Goal: Task Accomplishment & Management: Complete application form

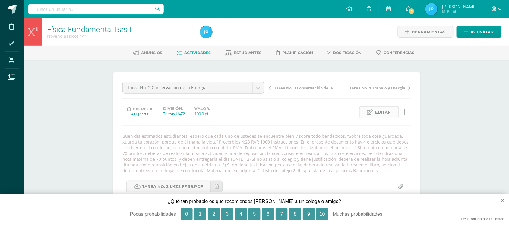
click at [390, 110] on span "Editar" at bounding box center [384, 111] width 16 height 11
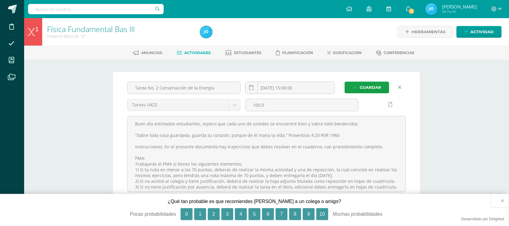
click at [502, 200] on button "×" at bounding box center [500, 200] width 18 height 13
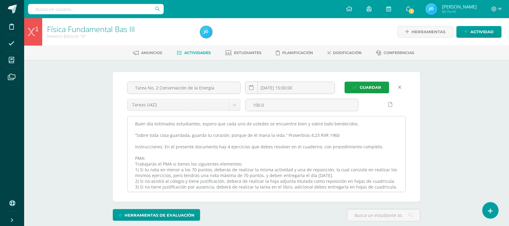
click at [134, 122] on textarea "Buen día estimados estudiantes, espero que cada uno de ustedes se encuentre bie…" at bounding box center [267, 153] width 278 height 75
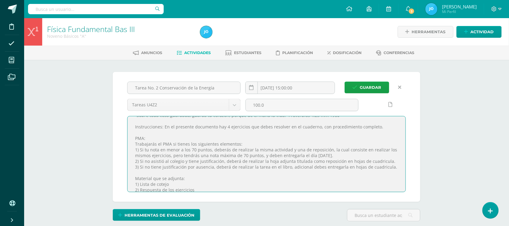
scroll to position [31, 0]
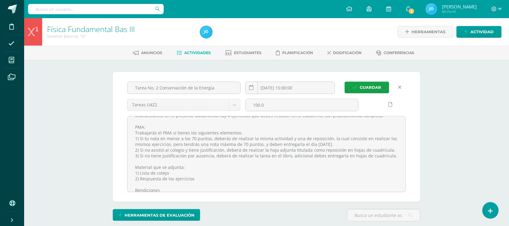
click at [401, 84] on link at bounding box center [400, 87] width 12 height 12
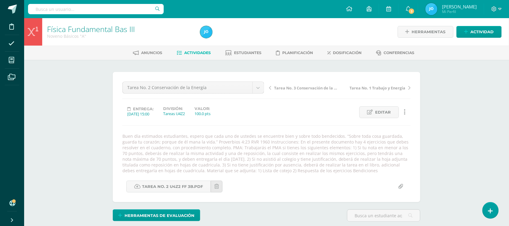
scroll to position [0, 0]
click at [192, 53] on span "Actividades" at bounding box center [198, 52] width 27 height 5
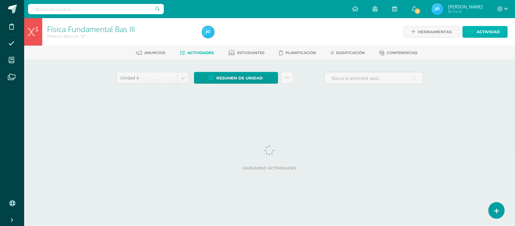
click at [489, 34] on span "Actividad" at bounding box center [488, 31] width 23 height 11
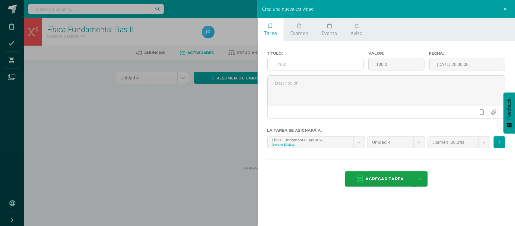
click at [306, 63] on input "text" at bounding box center [316, 64] width 96 height 12
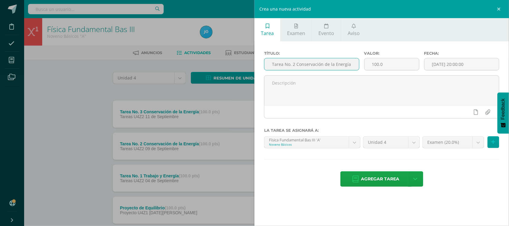
type input "Tarea No. 2 Conservación de la Energía"
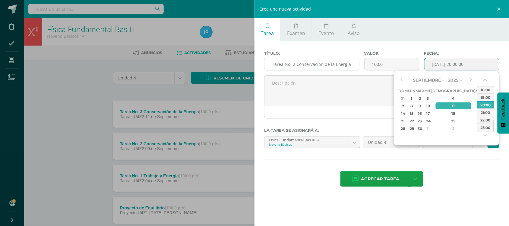
type input "2025-09-11 20:00"
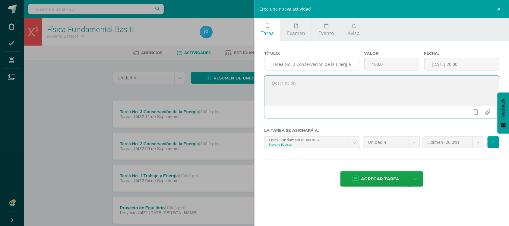
paste textarea "Buen día estimados estudiantes, espero que cada uno de ustedes se encuentre bie…"
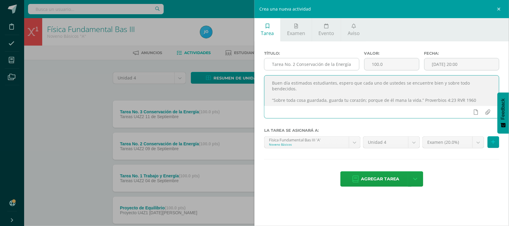
scroll to position [104, 0]
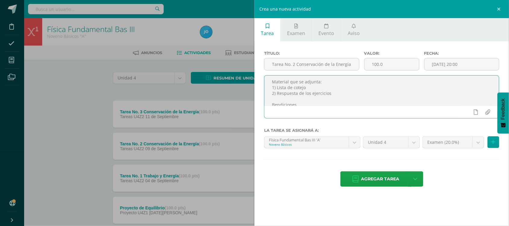
drag, startPoint x: 334, startPoint y: 93, endPoint x: 290, endPoint y: 90, distance: 44.5
click at [290, 90] on textarea "Buen día estimados estudiantes, espero que cada uno de ustedes se encuentre bie…" at bounding box center [382, 90] width 235 height 30
drag, startPoint x: 308, startPoint y: 87, endPoint x: 268, endPoint y: 84, distance: 39.3
click at [268, 84] on textarea "Buen día estimados estudiantes, espero que cada uno de ustedes se encuentre bie…" at bounding box center [382, 90] width 235 height 30
type textarea "Buen día estimados estudiantes, espero que cada uno de ustedes se encuentre bie…"
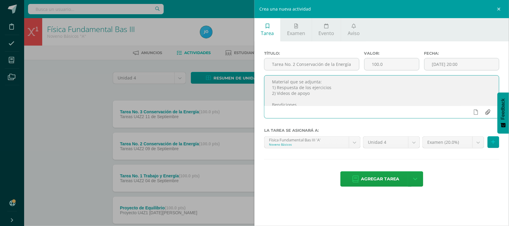
click at [486, 113] on input "file" at bounding box center [488, 111] width 12 height 11
type input "C:\fakepath\Tarea_No._2_U4Z2_FF_3B.pdf"
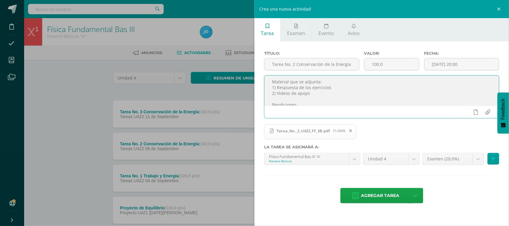
click at [331, 96] on textarea "Buen día estimados estudiantes, espero que cada uno de ustedes se encuentre bie…" at bounding box center [382, 90] width 235 height 30
click at [463, 68] on input "2025-09-11 20:00" at bounding box center [462, 64] width 74 height 12
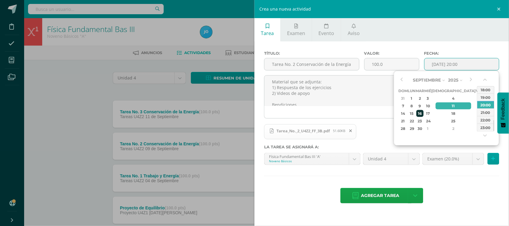
click at [423, 110] on div "16" at bounding box center [420, 113] width 7 height 7
click at [486, 79] on button "button" at bounding box center [486, 80] width 6 height 9
click at [487, 90] on div "15:00" at bounding box center [485, 90] width 17 height 8
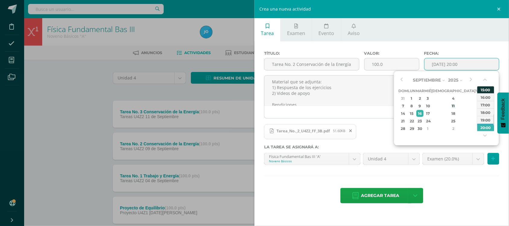
type input "2025-09-16 15:00"
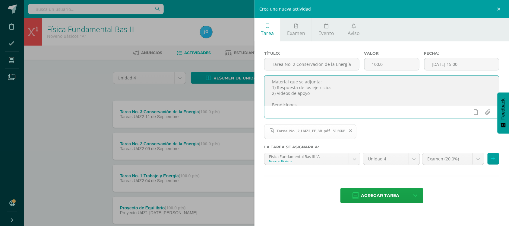
click at [408, 90] on textarea "Buen día estimados estudiantes, espero que cada uno de ustedes se encuentre bie…" at bounding box center [382, 90] width 235 height 30
click at [489, 113] on input "file" at bounding box center [488, 111] width 12 height 11
type input "C:\fakepath\Refuerzo de Conservación de la energía.pdf"
click at [482, 165] on body "Disciplina Asistencia Mis cursos Archivos Soporte Ayuda Reportar un problema Ce…" at bounding box center [254, 180] width 509 height 360
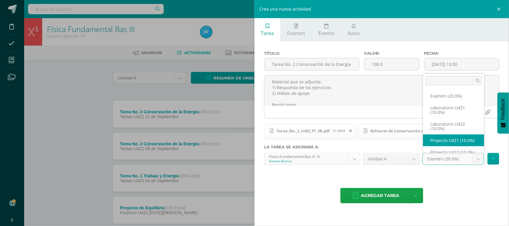
click at [354, 162] on body "Disciplina Asistencia Mis cursos Archivos Soporte Ayuda Reportar un problema Ce…" at bounding box center [254, 180] width 509 height 360
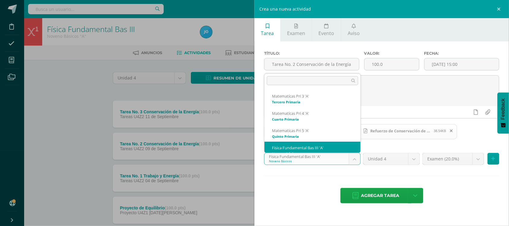
click at [354, 162] on body "Disciplina Asistencia Mis cursos Archivos Soporte Ayuda Reportar un problema Ce…" at bounding box center [254, 180] width 509 height 360
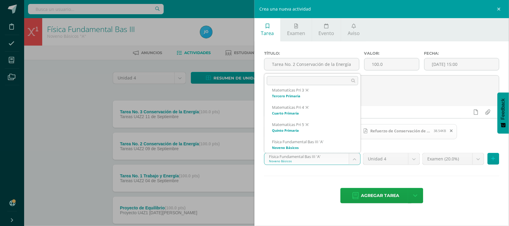
scroll to position [23, 0]
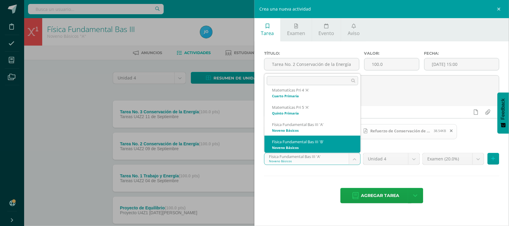
select select "20603"
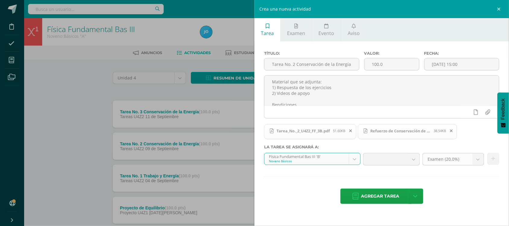
click at [481, 160] on b at bounding box center [478, 158] width 11 height 11
click at [474, 142] on div "Tarea_No._2_U4Z2_FF_3B.pdf 51.60KB Refuerzo de Conservación de la energía.pdf 3…" at bounding box center [381, 133] width 235 height 21
click at [415, 159] on b at bounding box center [413, 158] width 11 height 11
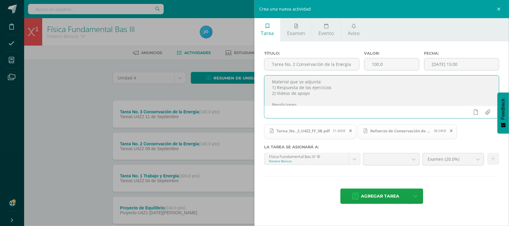
click at [395, 97] on textarea "Buen día estimados estudiantes, espero que cada uno de ustedes se encuentre bie…" at bounding box center [382, 90] width 235 height 30
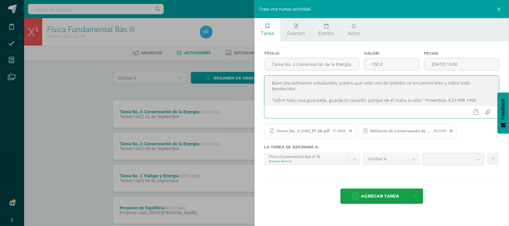
click at [352, 93] on textarea "Buen día estimados estudiantes, espero que cada uno de ustedes se encuentre bie…" at bounding box center [382, 90] width 235 height 30
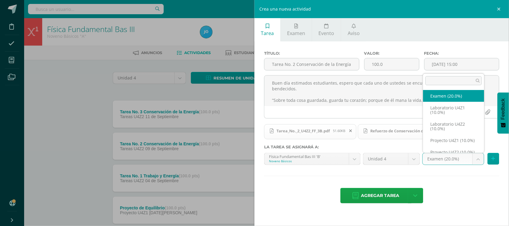
click at [479, 163] on body "Disciplina Asistencia Mis cursos Archivos Soporte Ayuda Reportar un problema Ce…" at bounding box center [254, 180] width 509 height 360
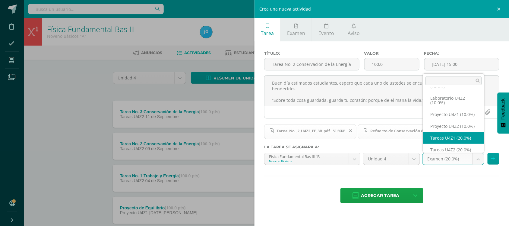
scroll to position [38, 0]
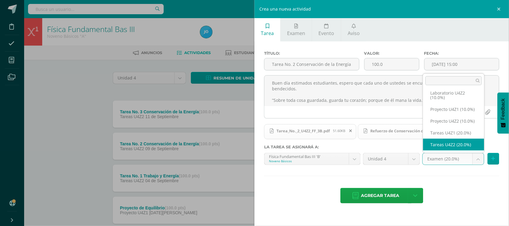
select select "30880"
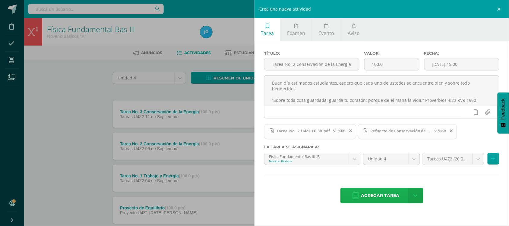
click at [386, 199] on span "Agregar tarea" at bounding box center [380, 195] width 38 height 15
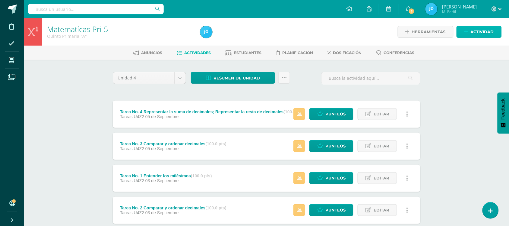
click at [486, 32] on span "Actividad" at bounding box center [482, 31] width 23 height 11
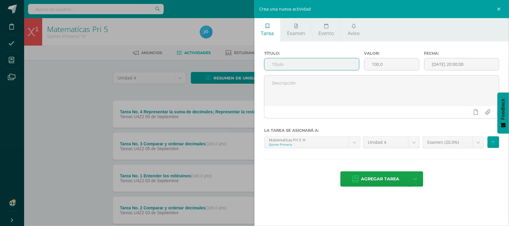
click at [334, 66] on input "text" at bounding box center [312, 64] width 95 height 12
click at [32, 151] on div "Crea una nueva actividad Tarea Examen Evento Aviso Título: Reto No. 1 Comparar …" at bounding box center [254, 113] width 509 height 226
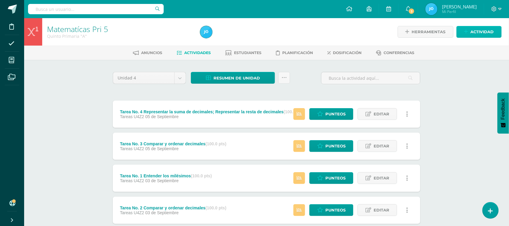
click at [488, 30] on span "Actividad" at bounding box center [482, 31] width 23 height 11
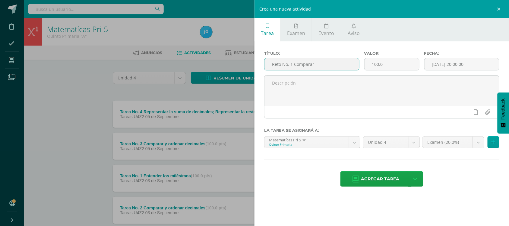
click at [323, 62] on input "Reto No. 1 Comparar" at bounding box center [312, 64] width 95 height 12
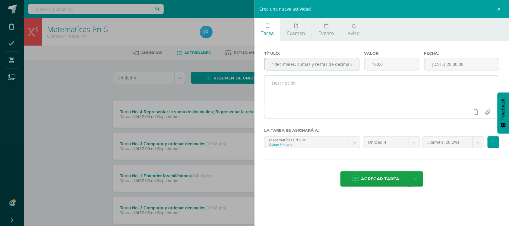
type input "Reto No. 1 Comparar decimales, sumas y restas de decimales"
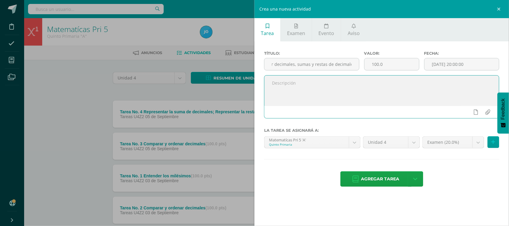
click at [317, 91] on textarea at bounding box center [382, 90] width 235 height 30
click at [171, 90] on div "Crea una nueva actividad Tarea Examen Evento Aviso Título: Reto No. 1 Comparar …" at bounding box center [254, 113] width 509 height 226
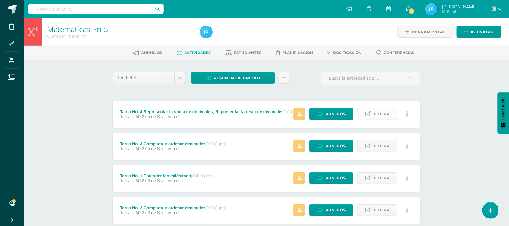
click at [393, 117] on link "Editar" at bounding box center [378, 114] width 40 height 12
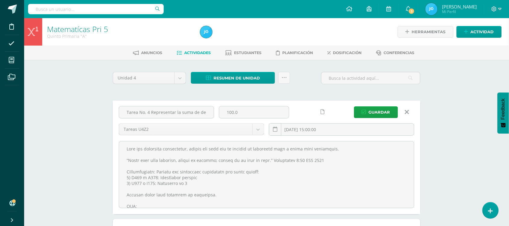
click at [410, 109] on link at bounding box center [406, 111] width 15 height 11
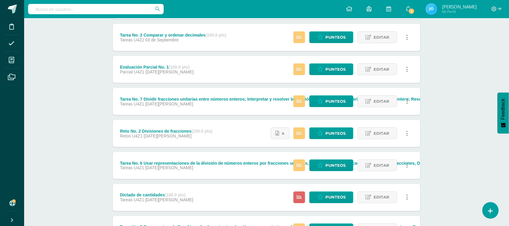
scroll to position [175, 0]
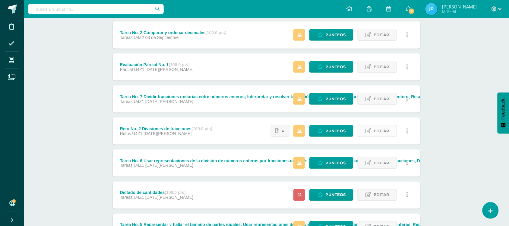
click at [375, 134] on span "Editar" at bounding box center [382, 130] width 16 height 11
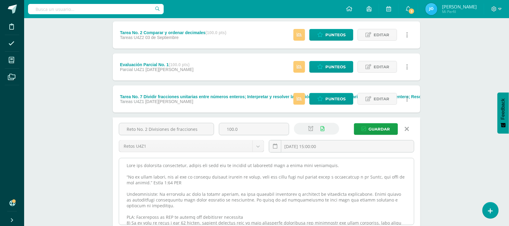
click at [124, 168] on textarea at bounding box center [266, 191] width 295 height 66
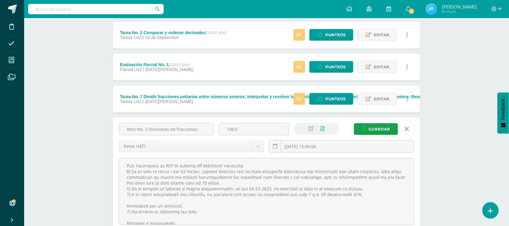
scroll to position [0, 0]
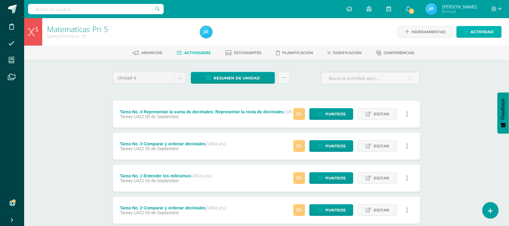
click at [484, 27] on span "Actividad" at bounding box center [482, 31] width 23 height 11
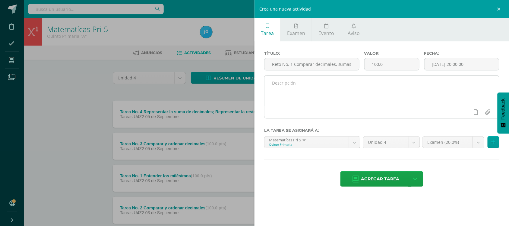
click at [359, 89] on textarea at bounding box center [382, 90] width 235 height 30
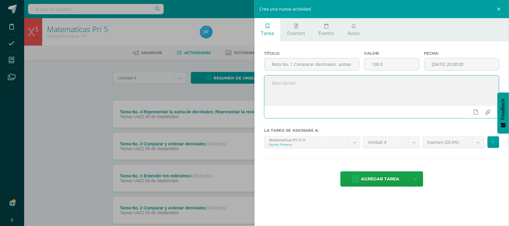
paste textarea "Lore ips dolorsita consectetur, adipis eli sedd eiu te incidid ut laboreetd mag…"
type textarea "Lore ips dolorsita consectetur, adipis eli sedd eiu te incidid ut laboreetd mag…"
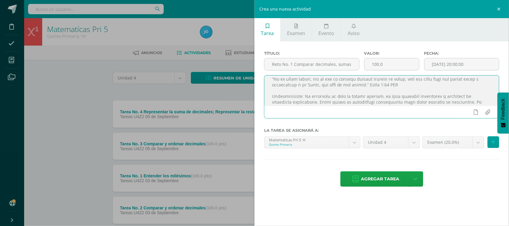
scroll to position [4, 0]
